Goal: Task Accomplishment & Management: Complete application form

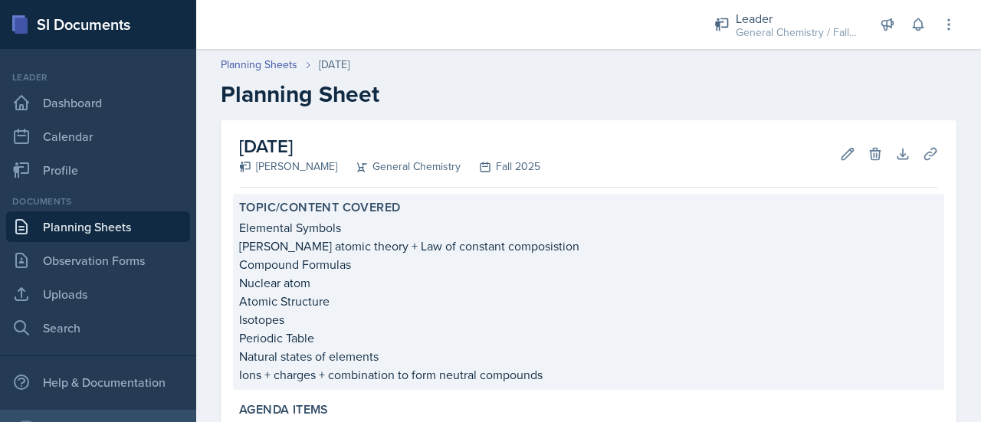
click at [242, 228] on p "Elemental Symbols" at bounding box center [588, 227] width 699 height 18
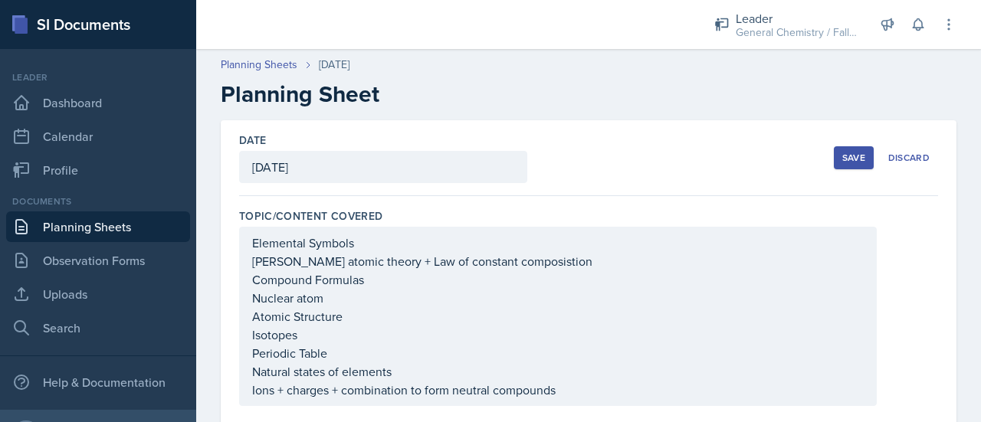
click at [242, 228] on div "Elemental Symbols Daltons atomic theory + Law of constant composistion Compound…" at bounding box center [558, 316] width 638 height 179
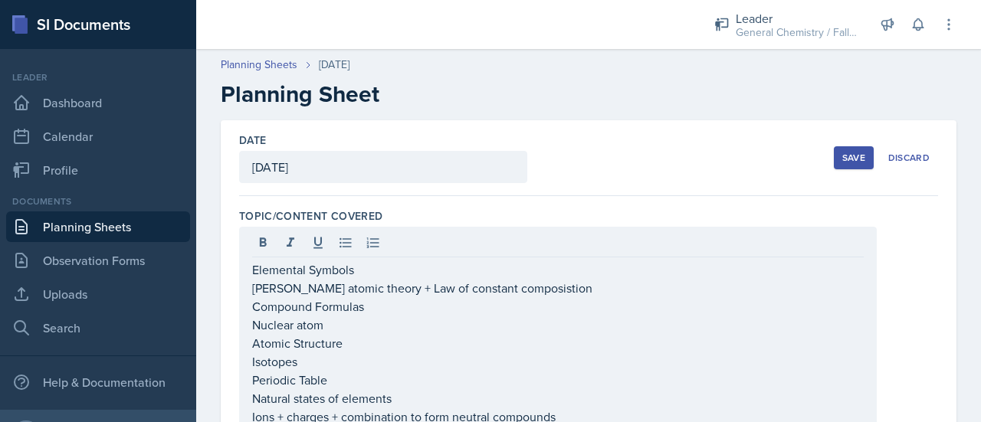
drag, startPoint x: 248, startPoint y: 267, endPoint x: 307, endPoint y: 344, distance: 96.7
click at [307, 344] on div "Elemental Symbols Daltons atomic theory + Law of constant composistion Compound…" at bounding box center [558, 330] width 638 height 206
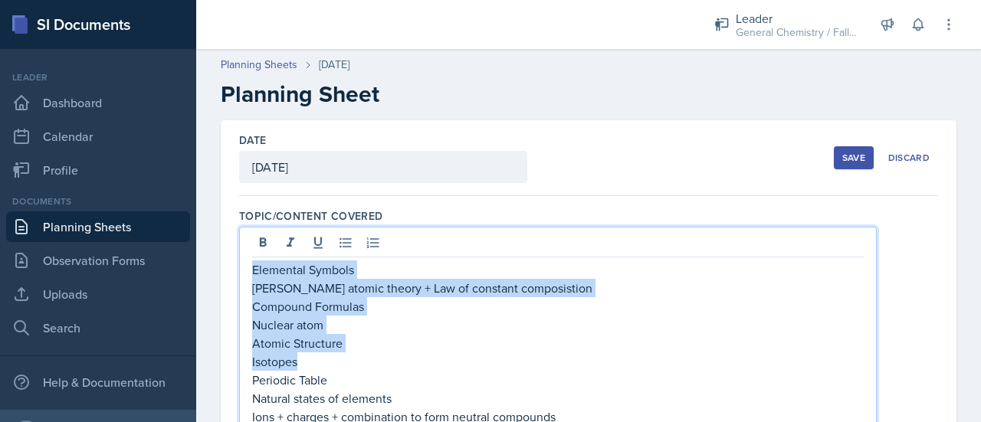
drag, startPoint x: 300, startPoint y: 359, endPoint x: 251, endPoint y: 276, distance: 97.2
click at [251, 276] on div "Elemental Symbols Daltons atomic theory + Law of constant composistion Compound…" at bounding box center [558, 330] width 638 height 206
copy div "Elemental Symbols Daltons atomic theory + Law of constant composistion Compound…"
click at [415, 320] on p "Nuclear atom" at bounding box center [557, 325] width 611 height 18
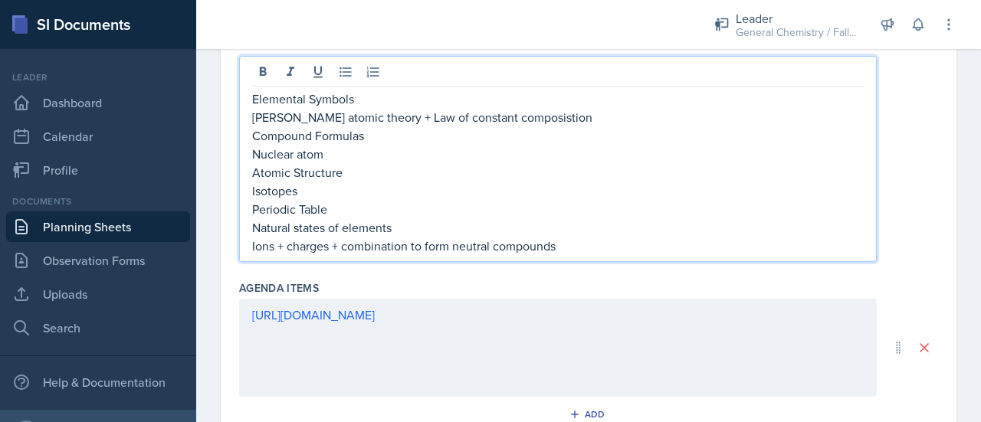
scroll to position [173, 0]
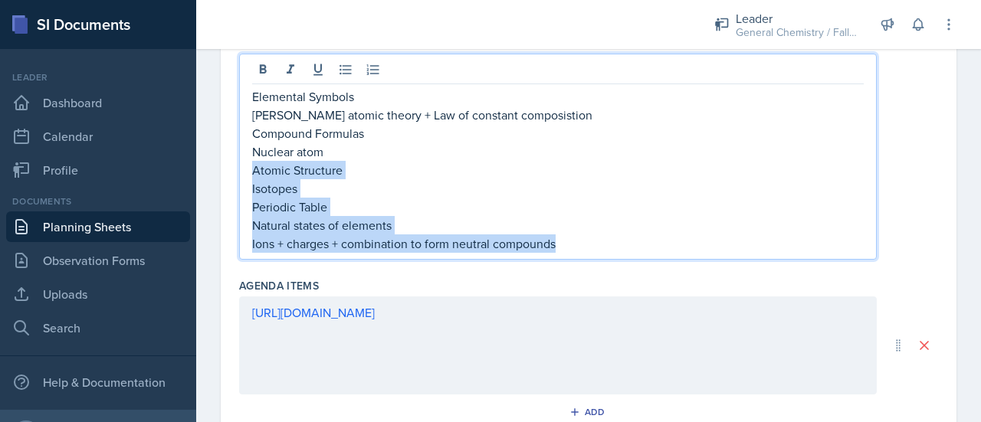
drag, startPoint x: 559, startPoint y: 244, endPoint x: 254, endPoint y: 168, distance: 314.3
click at [254, 168] on div "Elemental Symbols Daltons atomic theory + Law of constant composistion Compound…" at bounding box center [557, 170] width 611 height 166
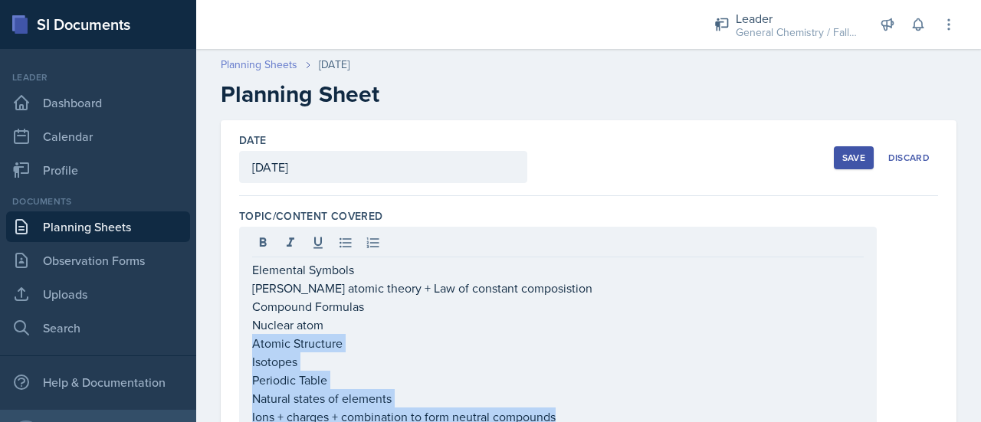
click at [275, 65] on link "Planning Sheets" at bounding box center [259, 65] width 77 height 16
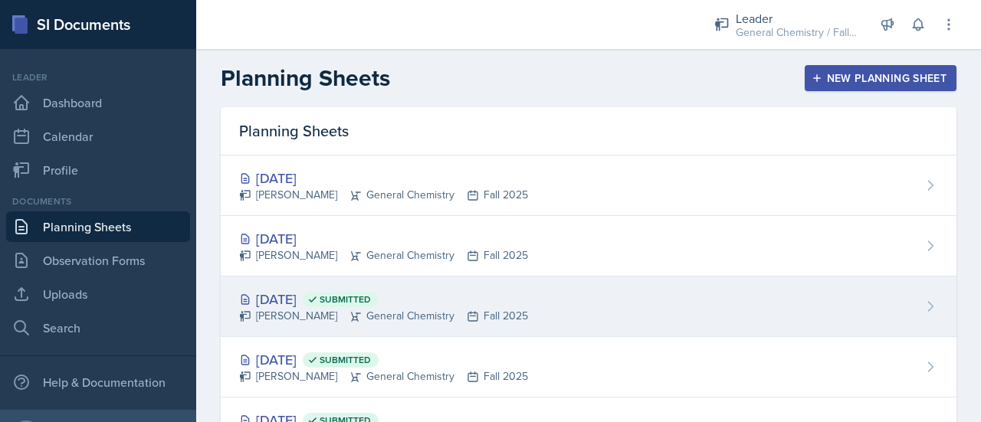
click at [453, 297] on div "[DATE] Submitted" at bounding box center [383, 299] width 289 height 21
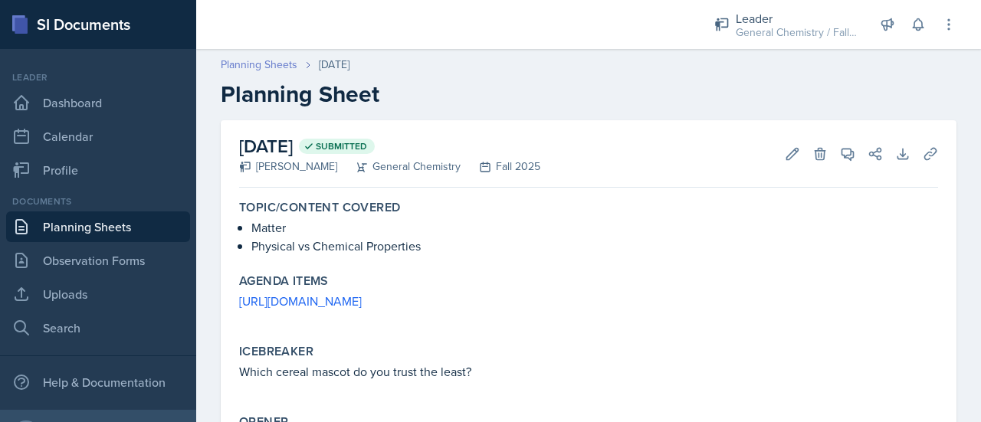
click at [258, 68] on link "Planning Sheets" at bounding box center [259, 65] width 77 height 16
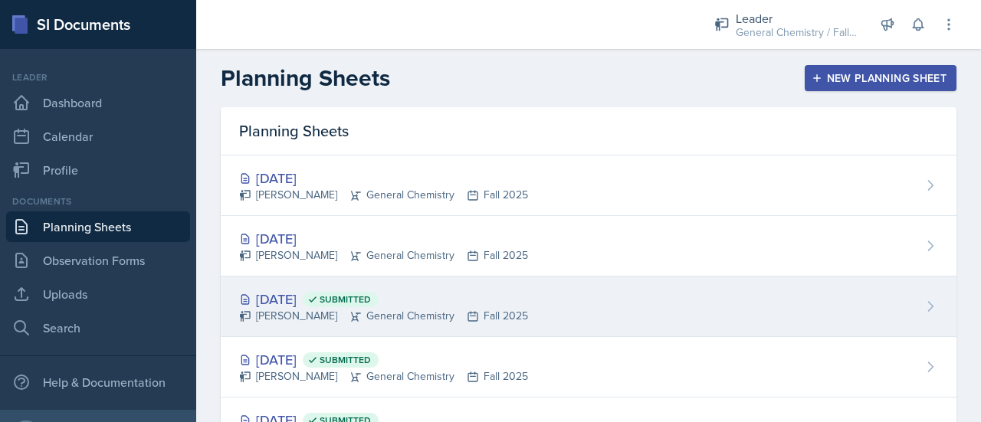
click at [441, 281] on div "[DATE] Submitted [PERSON_NAME] General Chemistry Fall 2025" at bounding box center [589, 307] width 736 height 61
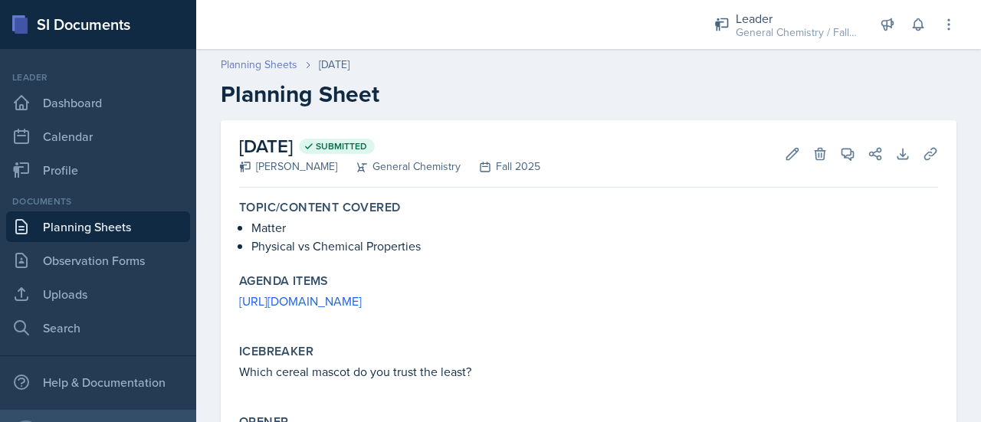
click at [234, 67] on link "Planning Sheets" at bounding box center [259, 65] width 77 height 16
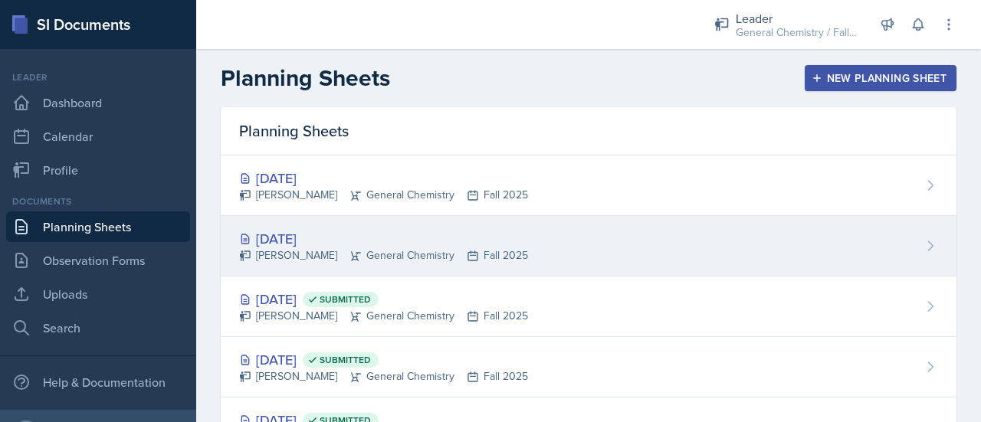
click at [399, 234] on div "[DATE]" at bounding box center [383, 238] width 289 height 21
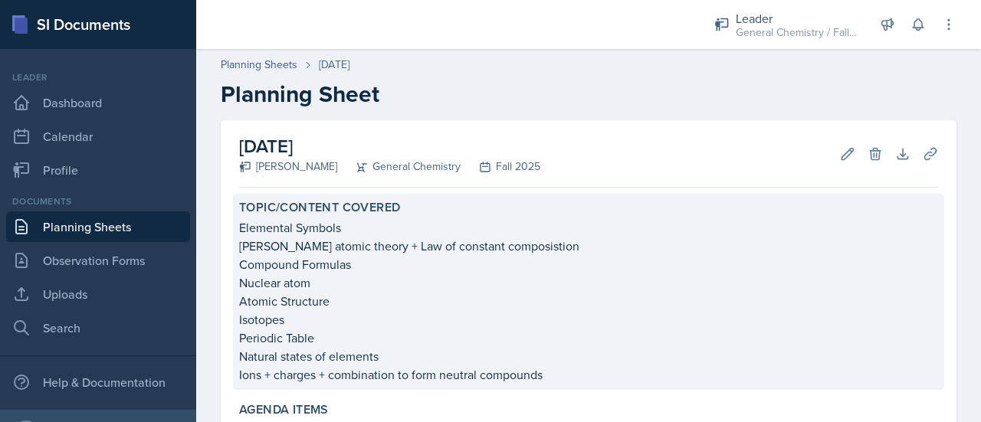
click at [575, 384] on div "Topic/Content Covered Elemental Symbols Daltons atomic theory + Law of constant…" at bounding box center [588, 292] width 711 height 196
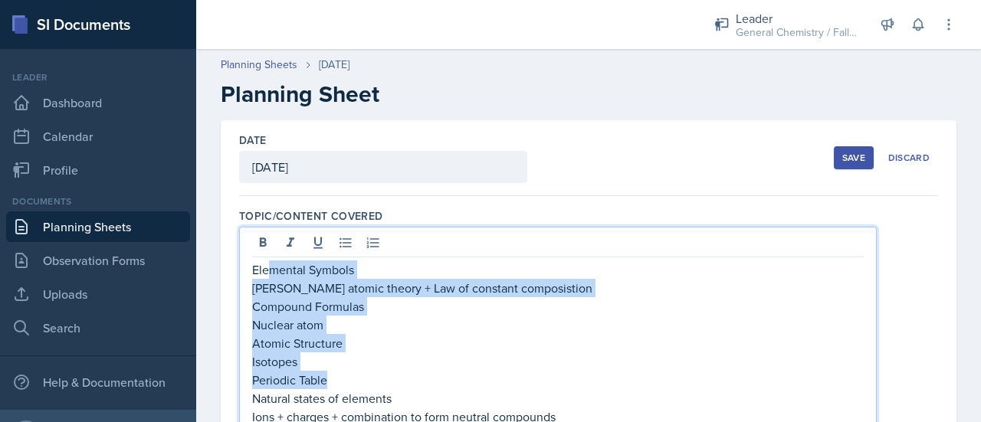
drag, startPoint x: 569, startPoint y: 380, endPoint x: 271, endPoint y: 229, distance: 333.4
click at [271, 229] on div "Elemental Symbols Daltons atomic theory + Law of constant composistion Compound…" at bounding box center [558, 330] width 638 height 206
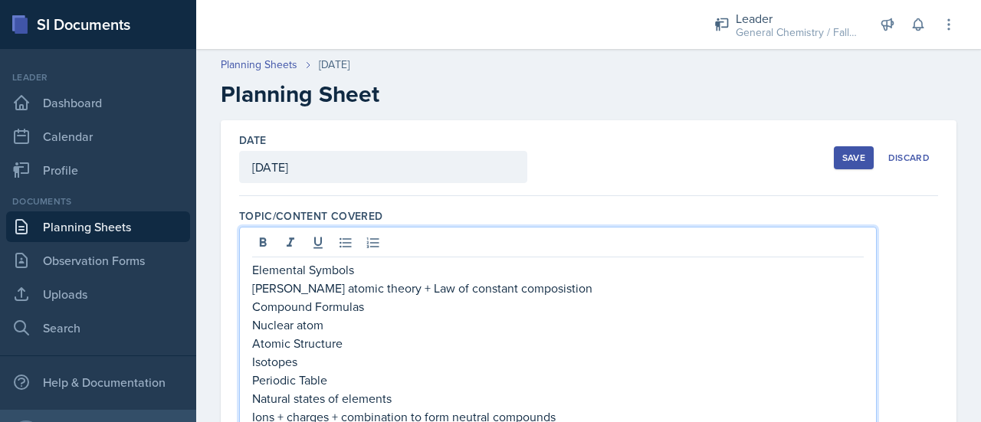
click at [256, 273] on p "Elemental Symbols" at bounding box center [557, 270] width 611 height 18
click at [252, 270] on p "Elemental Symbols" at bounding box center [557, 270] width 611 height 18
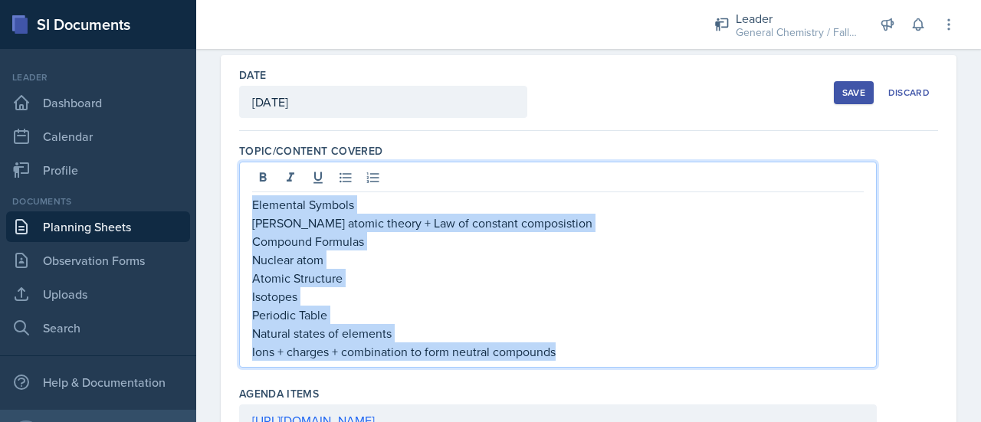
drag, startPoint x: 252, startPoint y: 270, endPoint x: 612, endPoint y: 425, distance: 391.7
click at [612, 421] on html "SI Documents Leader Dashboard Calendar Profile Documents Planning Sheets Observ…" at bounding box center [490, 211] width 981 height 422
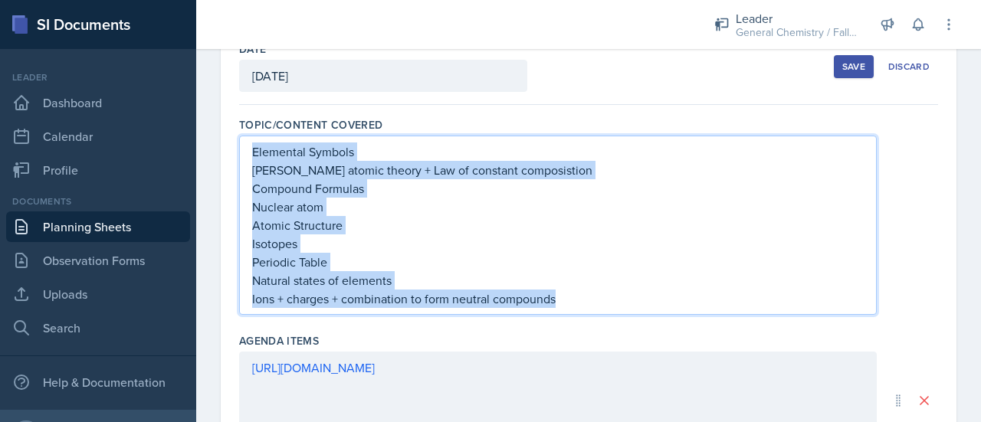
copy div "Elemental Symbols Daltons atomic theory + Law of constant composistion Compound…"
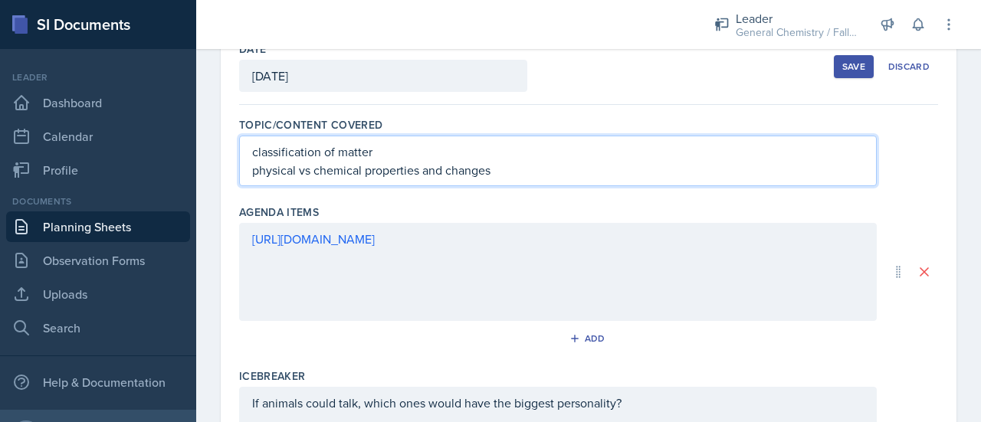
scroll to position [0, 0]
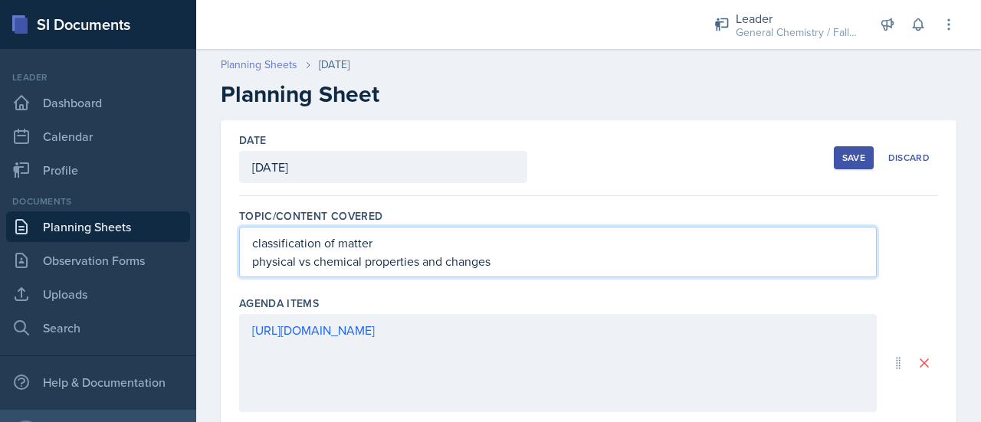
click at [254, 70] on link "Planning Sheets" at bounding box center [259, 65] width 77 height 16
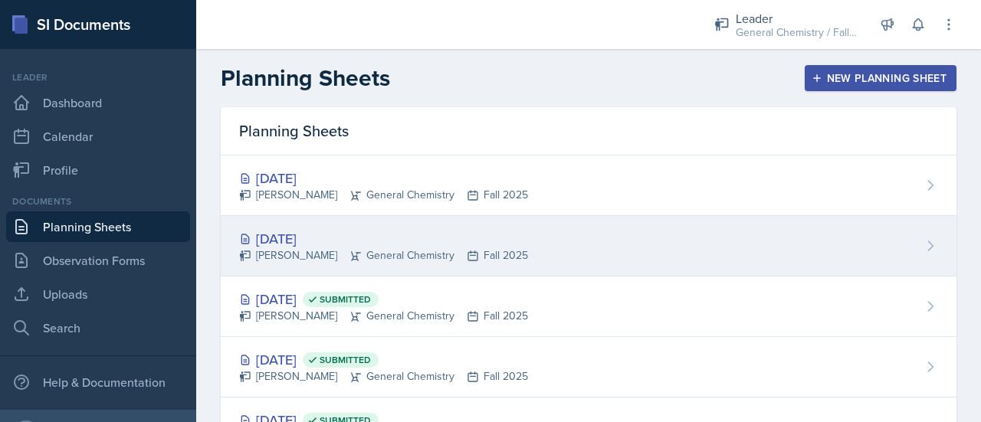
click at [295, 231] on div "[DATE]" at bounding box center [383, 238] width 289 height 21
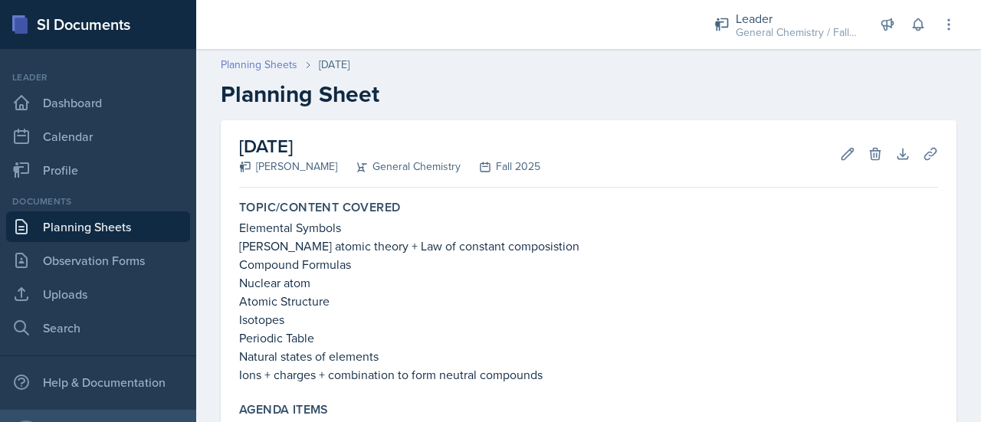
click at [261, 69] on link "Planning Sheets" at bounding box center [259, 65] width 77 height 16
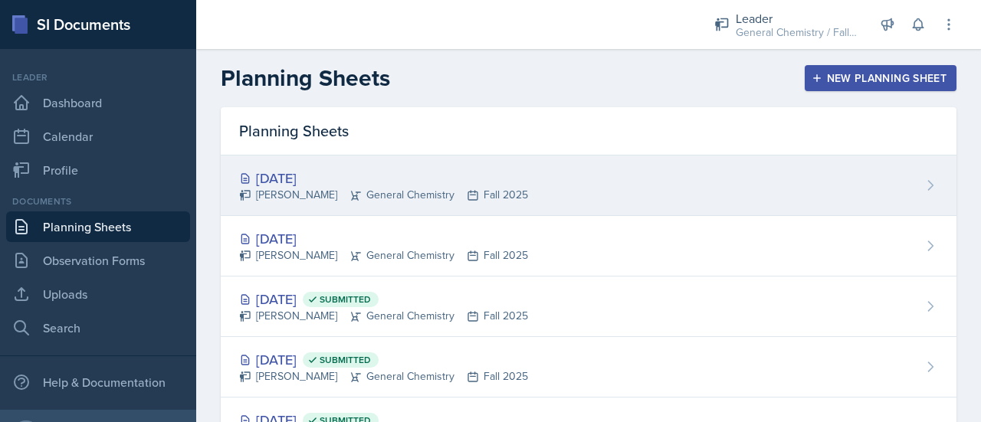
click at [307, 166] on div "[DATE] [PERSON_NAME] General Chemistry Fall 2025" at bounding box center [589, 186] width 736 height 61
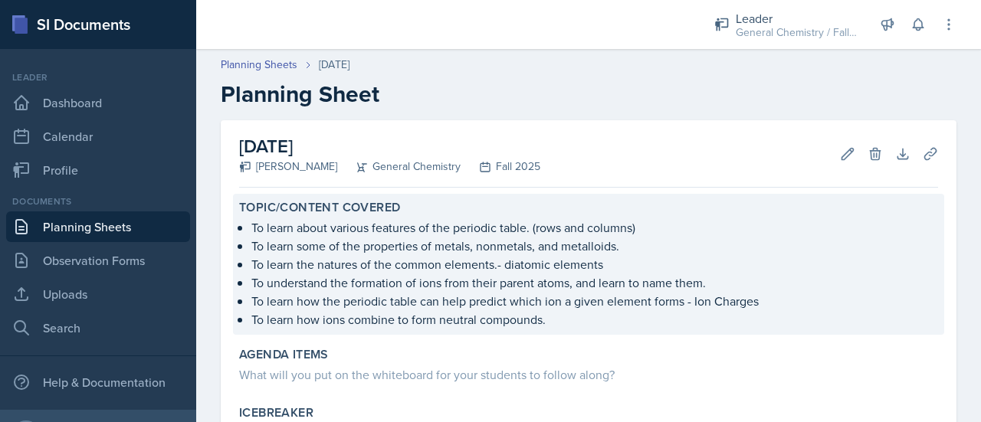
click at [448, 300] on p "To learn how the periodic table can help predict which ion a given element form…" at bounding box center [594, 301] width 687 height 18
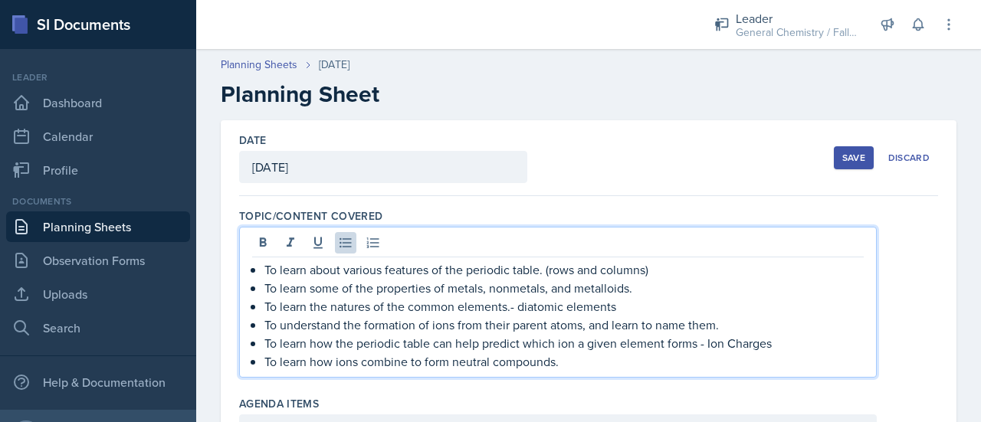
drag, startPoint x: 572, startPoint y: 335, endPoint x: 245, endPoint y: 246, distance: 338.3
click at [245, 246] on div "To learn about various features of the periodic table. (rows and columns) To le…" at bounding box center [558, 302] width 638 height 151
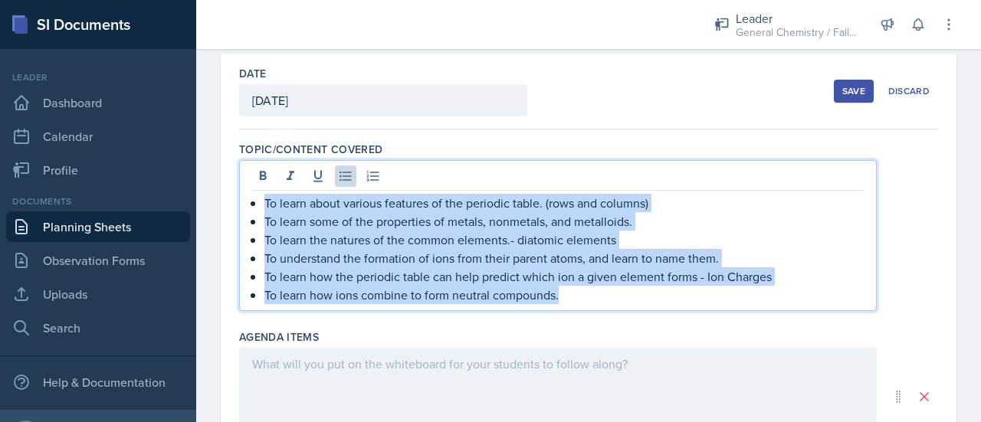
scroll to position [104, 0]
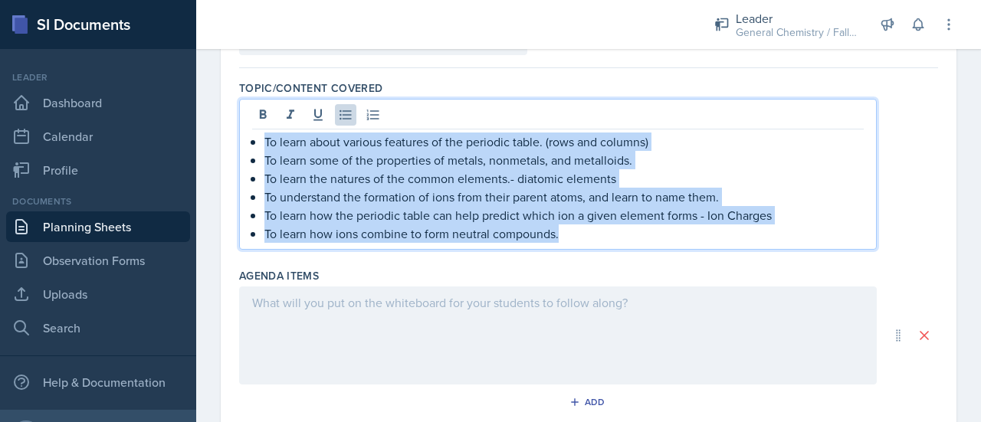
drag, startPoint x: 251, startPoint y: 270, endPoint x: 654, endPoint y: 424, distance: 431.5
click at [654, 421] on html "SI Documents Leader Dashboard Calendar Profile Documents Planning Sheets Observ…" at bounding box center [490, 211] width 981 height 422
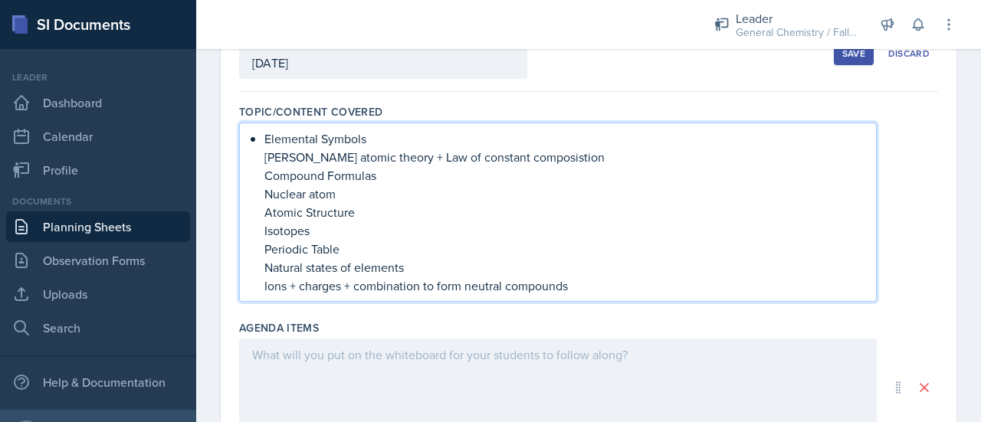
scroll to position [0, 0]
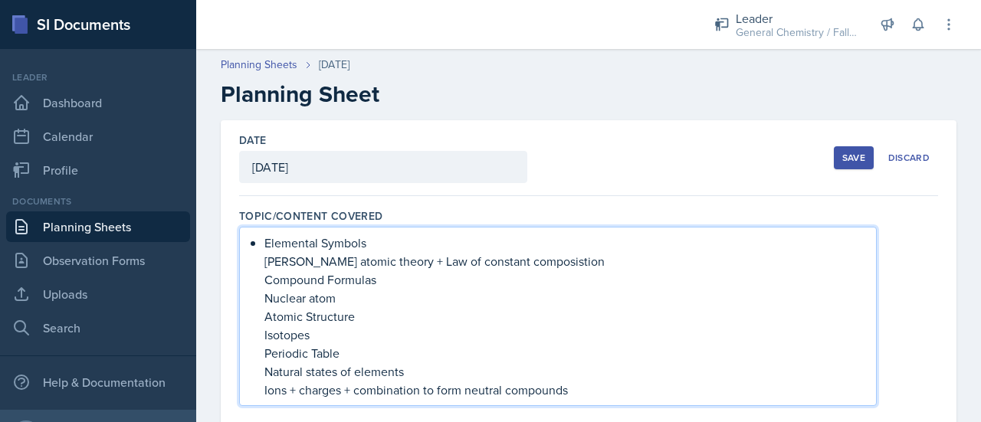
click at [844, 146] on button "Save" at bounding box center [854, 157] width 40 height 23
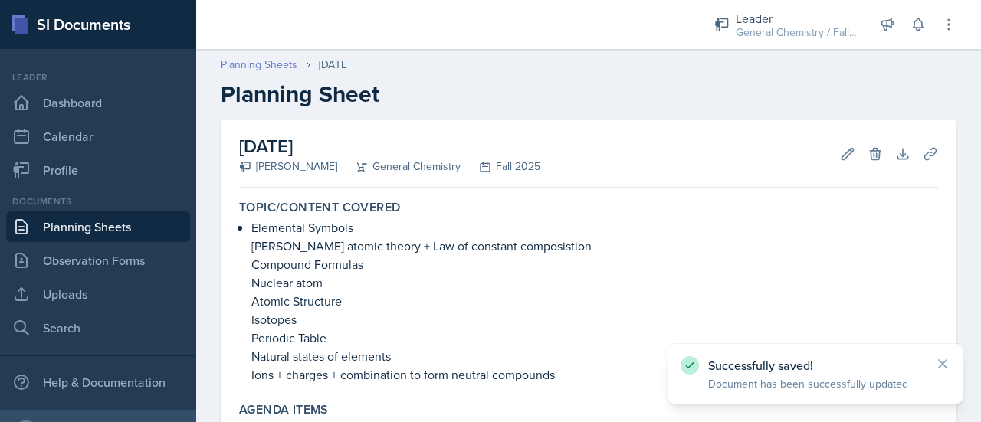
click at [279, 64] on link "Planning Sheets" at bounding box center [259, 65] width 77 height 16
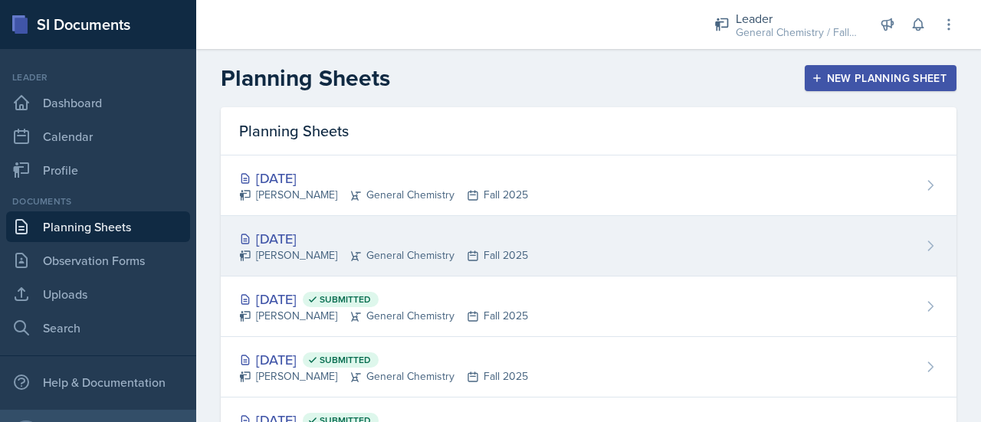
click at [417, 232] on div "[DATE]" at bounding box center [383, 238] width 289 height 21
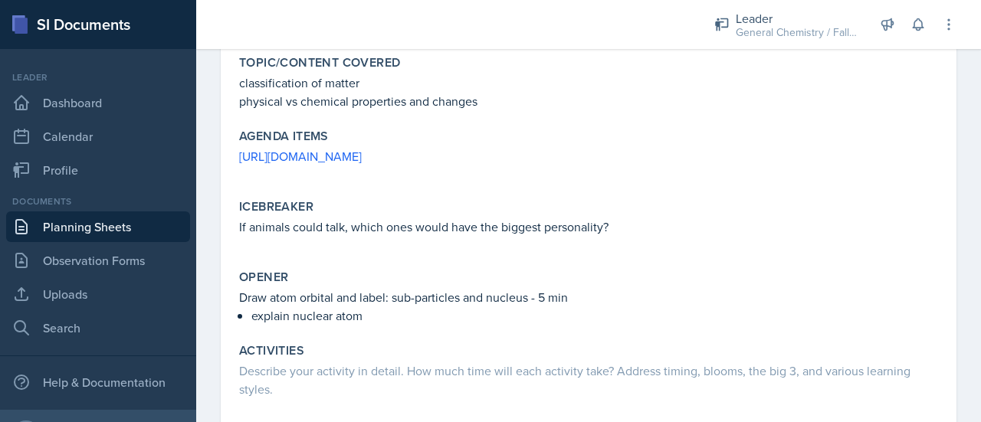
scroll to position [144, 0]
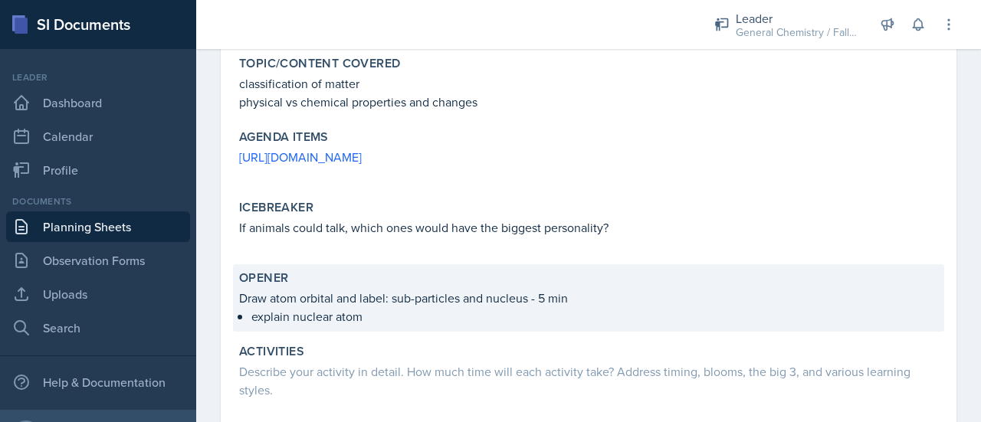
click at [411, 300] on p "Draw atom orbital and label: sub-particles and nucleus - 5 min" at bounding box center [588, 298] width 699 height 18
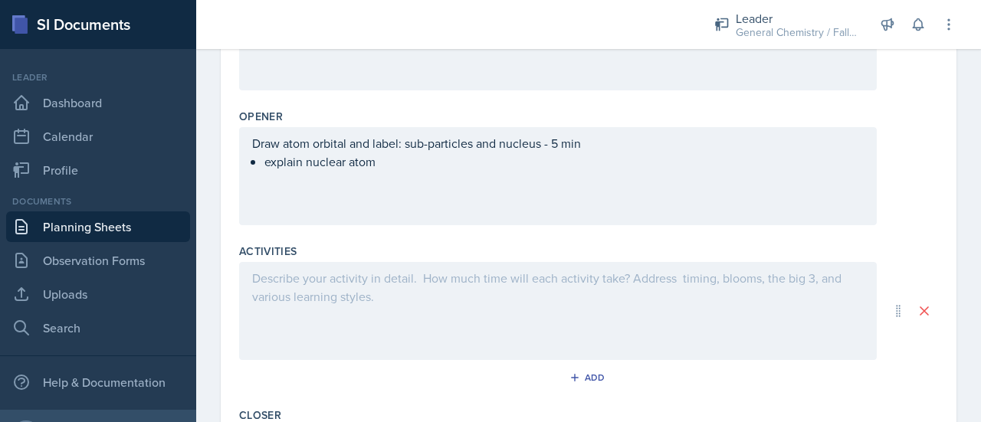
scroll to position [499, 0]
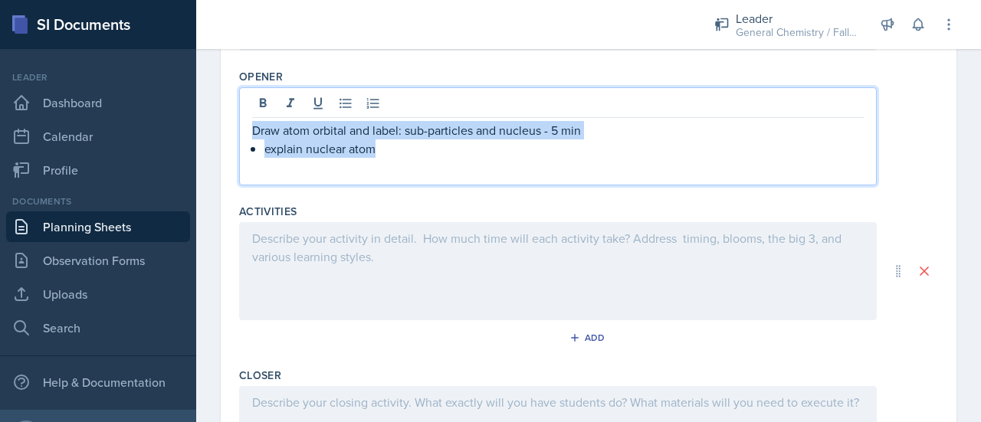
drag, startPoint x: 380, startPoint y: 151, endPoint x: 197, endPoint y: 121, distance: 185.6
click at [197, 121] on div "Date [DATE] [DATE] 31 1 2 3 4 5 6 7 8 9 10 11 12 13 14 15 16 17 18 19 20 21 22 …" at bounding box center [588, 85] width 785 height 980
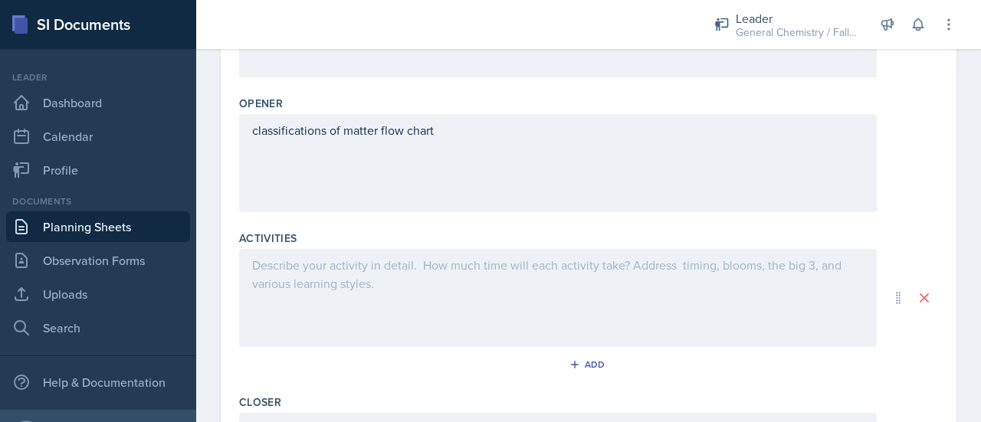
scroll to position [526, 0]
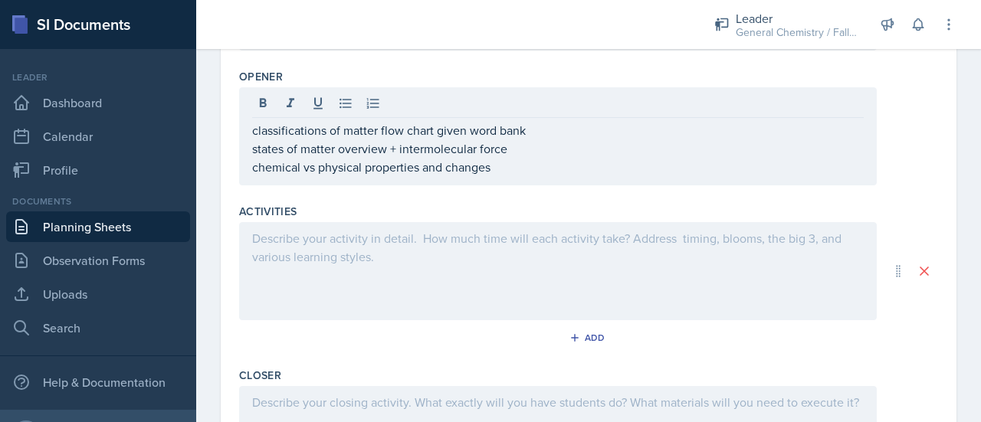
drag, startPoint x: 503, startPoint y: 175, endPoint x: 268, endPoint y: 152, distance: 236.3
click at [268, 152] on div "classifications of matter flow chart given word bank states of matter overview …" at bounding box center [558, 136] width 638 height 98
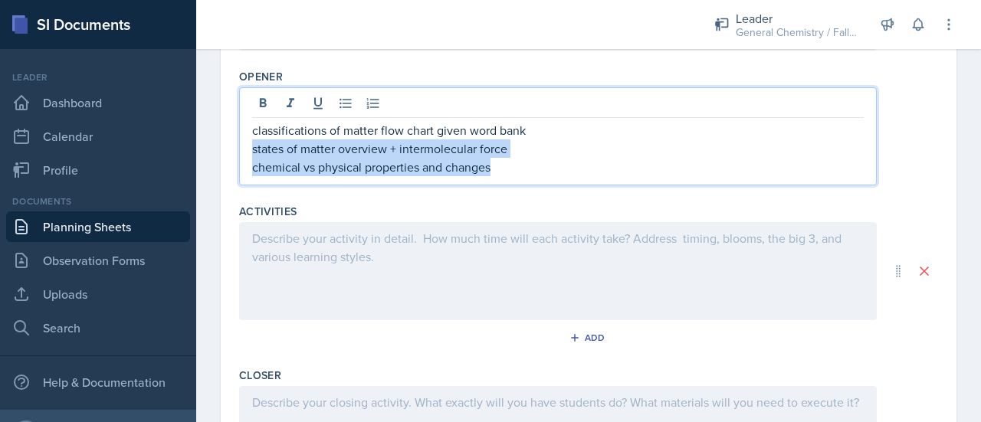
drag, startPoint x: 251, startPoint y: 150, endPoint x: 495, endPoint y: 169, distance: 244.4
click at [495, 169] on div "classifications of matter flow chart given word bank states of matter overview …" at bounding box center [557, 148] width 611 height 55
copy div "states of matter overview + intermolecular force chemical vs physical propertie…"
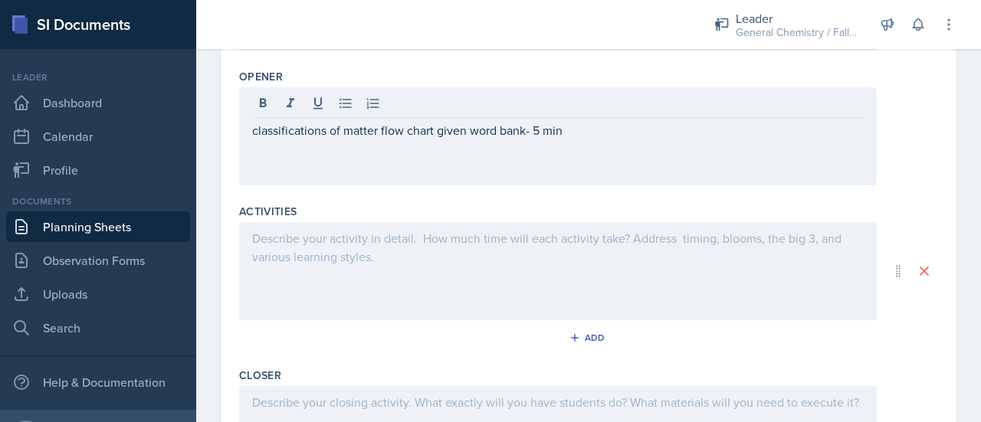
click at [489, 261] on div at bounding box center [558, 271] width 638 height 98
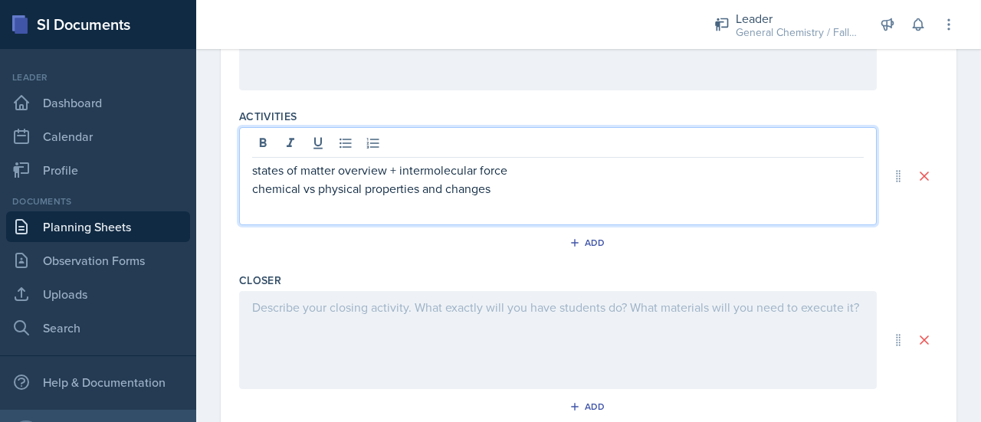
scroll to position [620, 0]
